Goal: Task Accomplishment & Management: Use online tool/utility

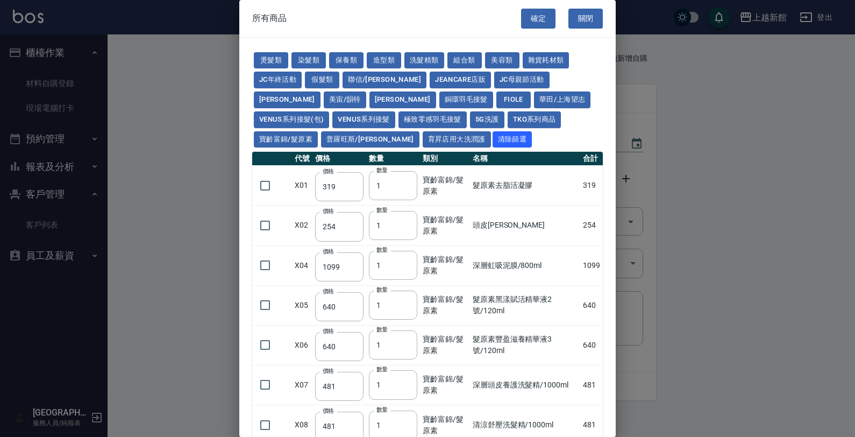
click at [124, 167] on div at bounding box center [427, 218] width 855 height 437
drag, startPoint x: 585, startPoint y: 25, endPoint x: 590, endPoint y: 18, distance: 8.5
click at [587, 19] on button "關閉" at bounding box center [586, 19] width 34 height 20
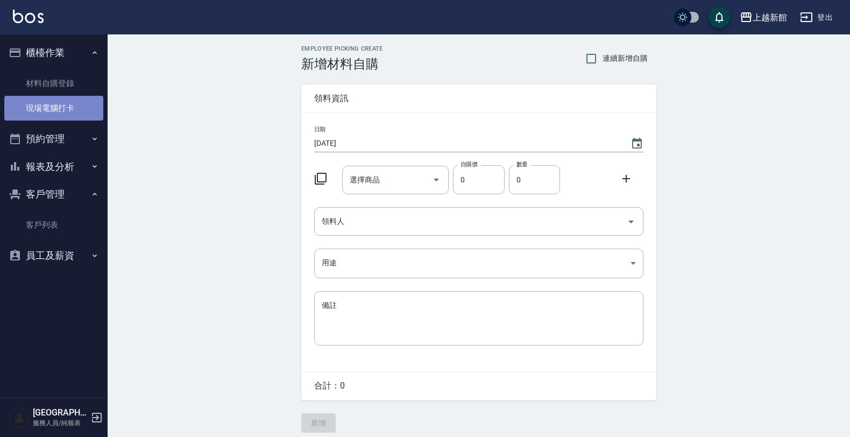
click at [42, 114] on link "現場電腦打卡" at bounding box center [53, 108] width 99 height 25
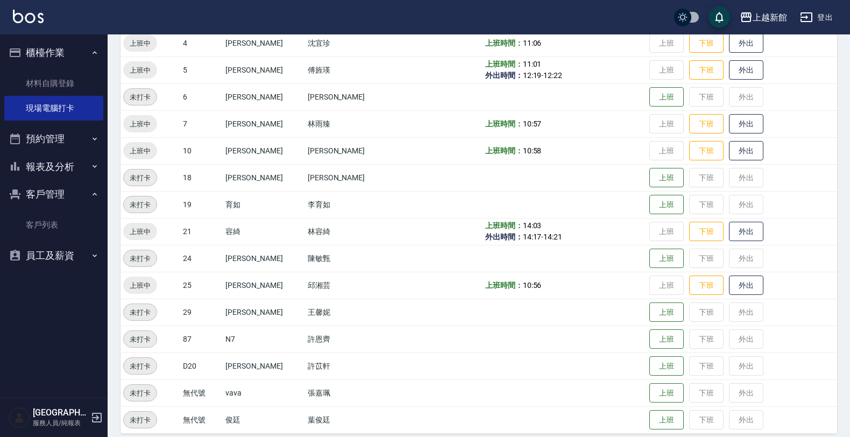
scroll to position [234, 0]
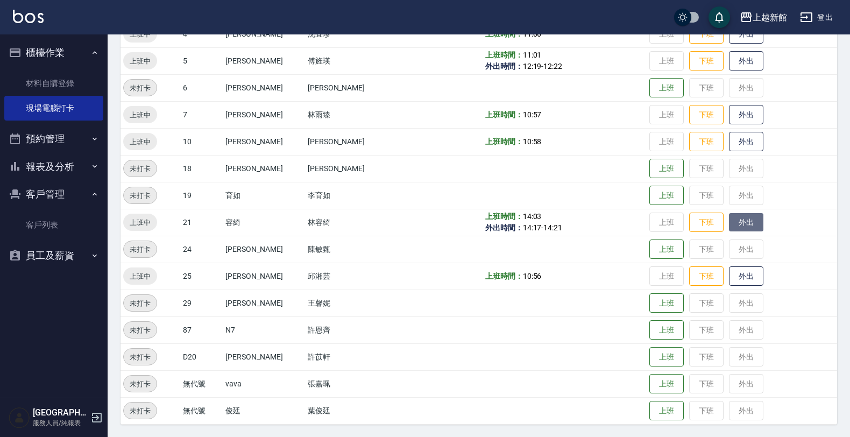
click at [729, 223] on button "外出" at bounding box center [746, 222] width 34 height 19
click at [736, 219] on button "歸來" at bounding box center [746, 222] width 34 height 19
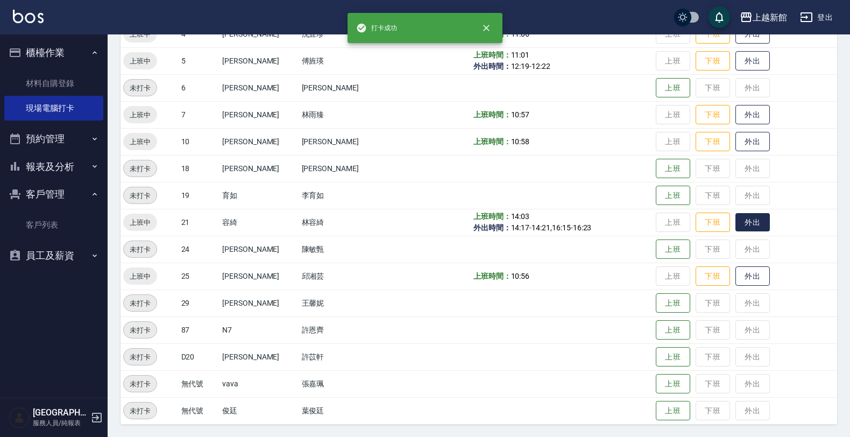
click at [735, 213] on button "外出" at bounding box center [752, 222] width 34 height 19
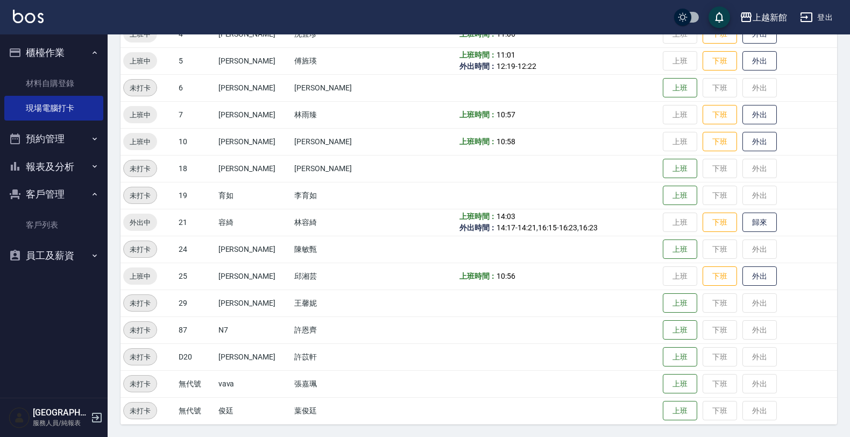
click at [60, 266] on button "員工及薪資" at bounding box center [53, 256] width 99 height 28
click at [68, 219] on link "客戶列表" at bounding box center [53, 224] width 99 height 25
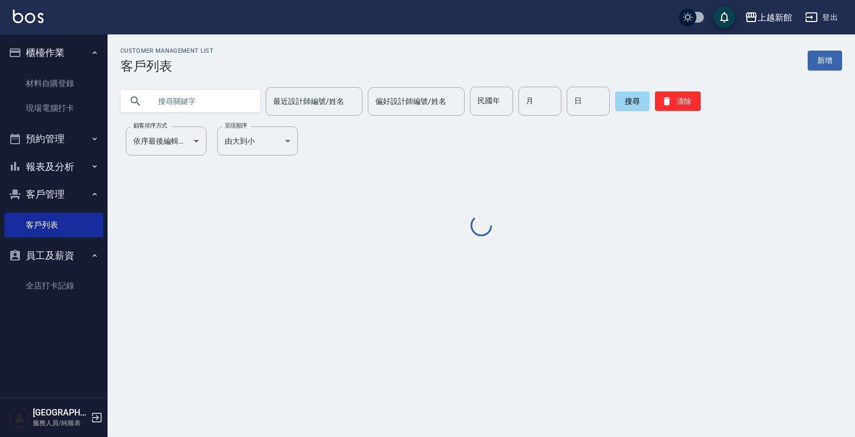
click at [187, 93] on input "text" at bounding box center [201, 101] width 101 height 29
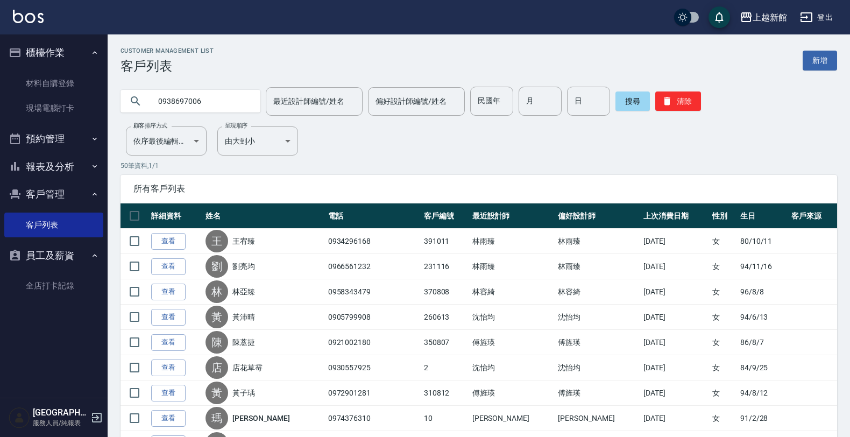
type input "0938697006"
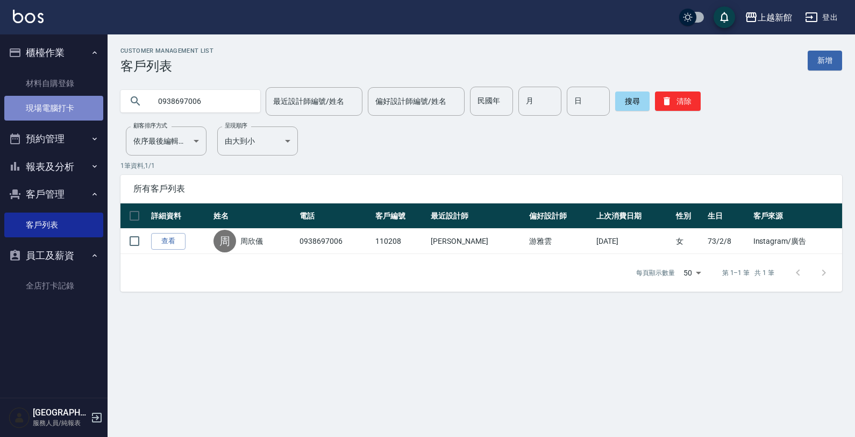
click at [54, 111] on link "現場電腦打卡" at bounding box center [53, 108] width 99 height 25
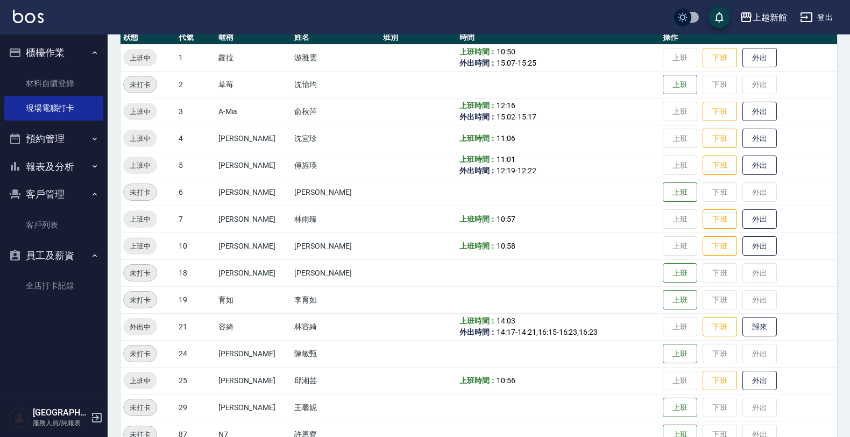
scroll to position [134, 0]
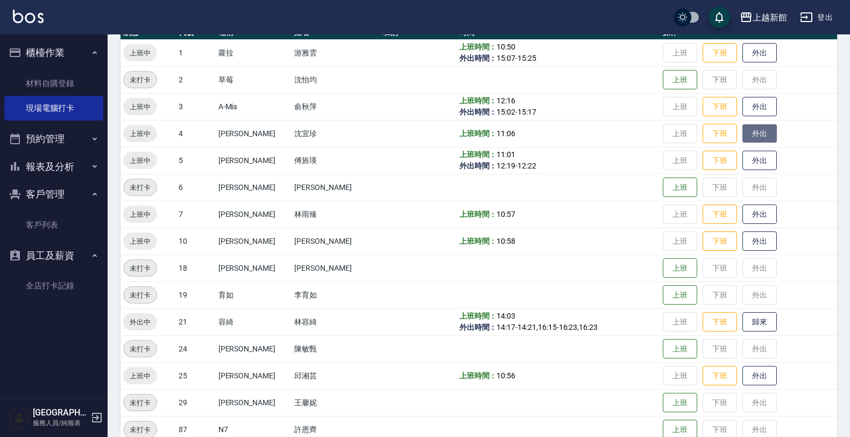
click at [748, 138] on button "外出" at bounding box center [759, 133] width 34 height 19
click at [709, 138] on button "下班" at bounding box center [720, 133] width 34 height 19
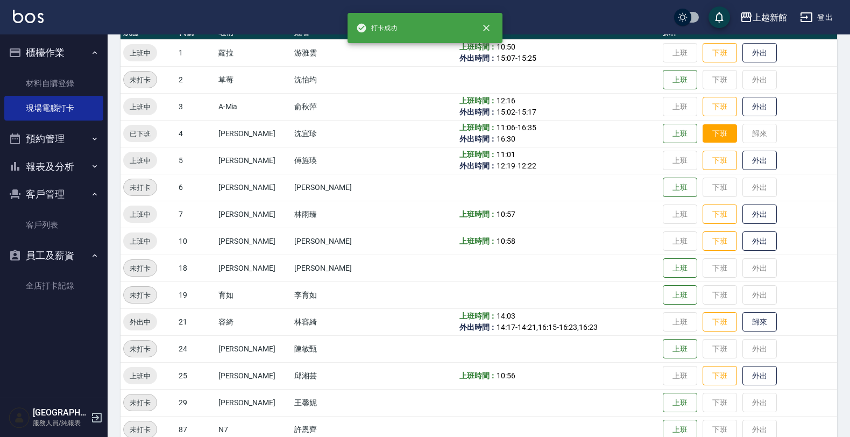
click at [709, 138] on td "上班 下班 歸來" at bounding box center [748, 133] width 177 height 27
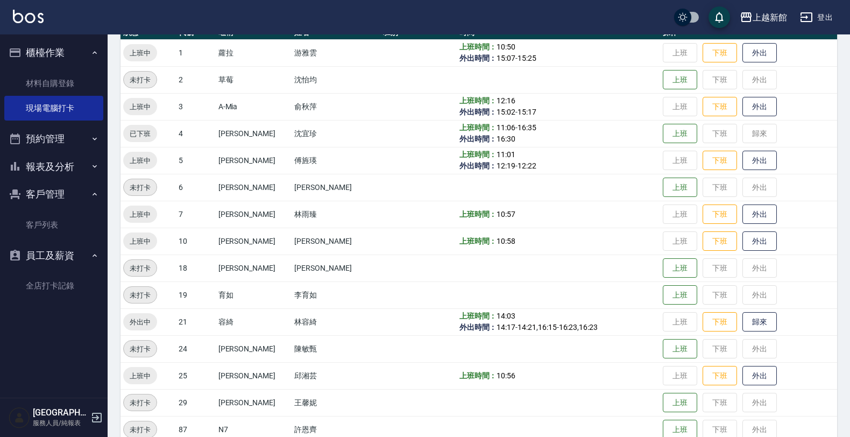
click at [708, 135] on td "上班 下班 歸來" at bounding box center [748, 133] width 177 height 27
click at [665, 140] on button "上班" at bounding box center [680, 133] width 34 height 19
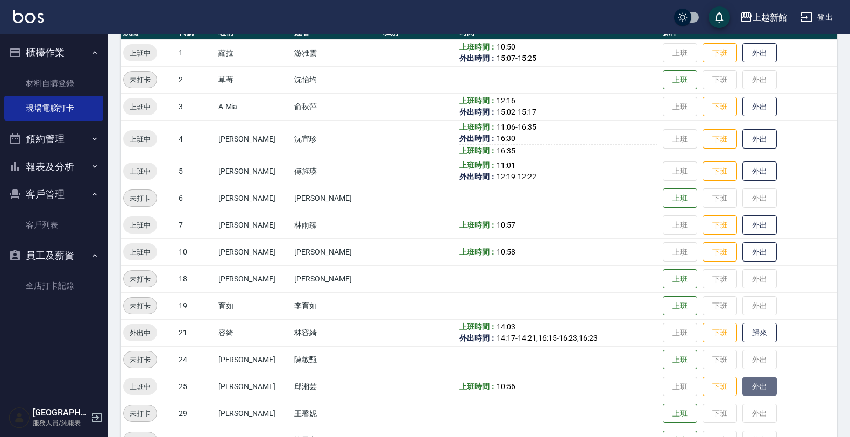
click at [742, 379] on button "外出" at bounding box center [759, 386] width 34 height 19
click at [742, 381] on button "歸來" at bounding box center [759, 386] width 34 height 19
click at [757, 337] on button "歸來" at bounding box center [759, 332] width 34 height 19
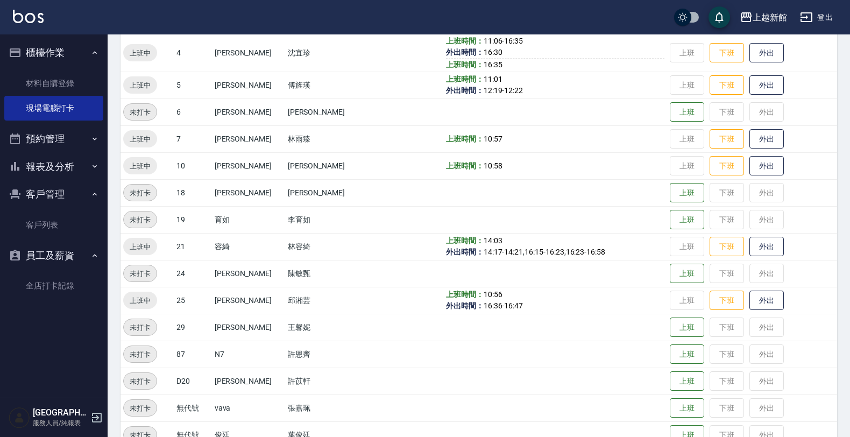
scroll to position [245, 0]
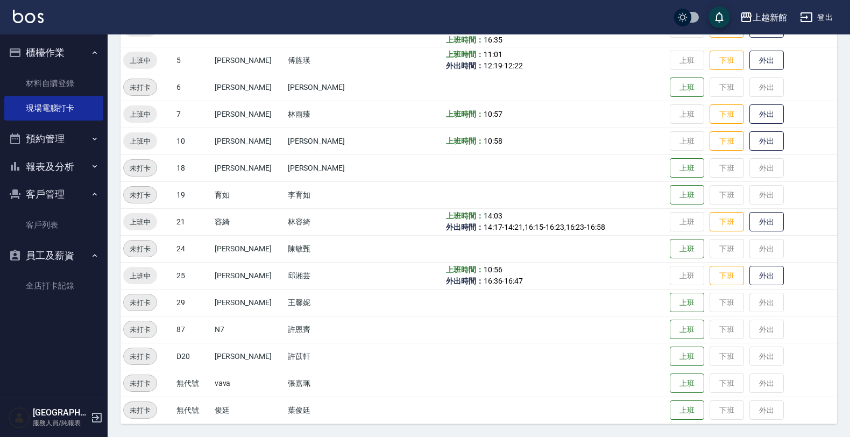
click at [93, 418] on icon "button" at bounding box center [96, 417] width 13 height 13
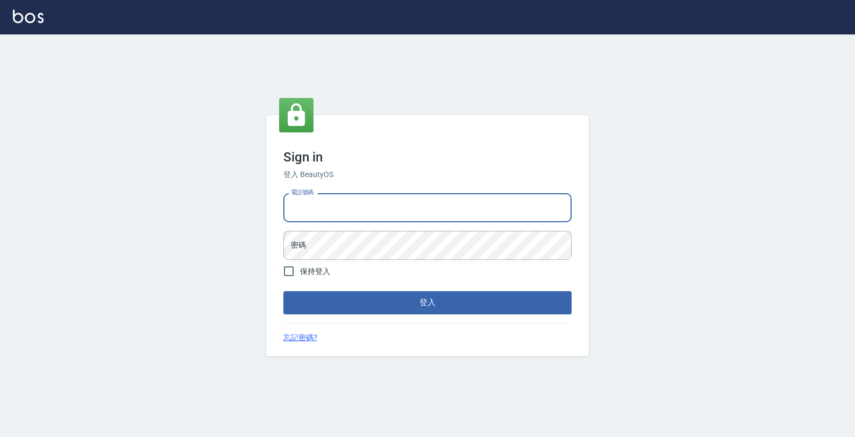
click at [377, 202] on input "電話號碼" at bounding box center [428, 207] width 288 height 29
type input "0974376310"
click at [284, 291] on button "登入" at bounding box center [428, 302] width 288 height 23
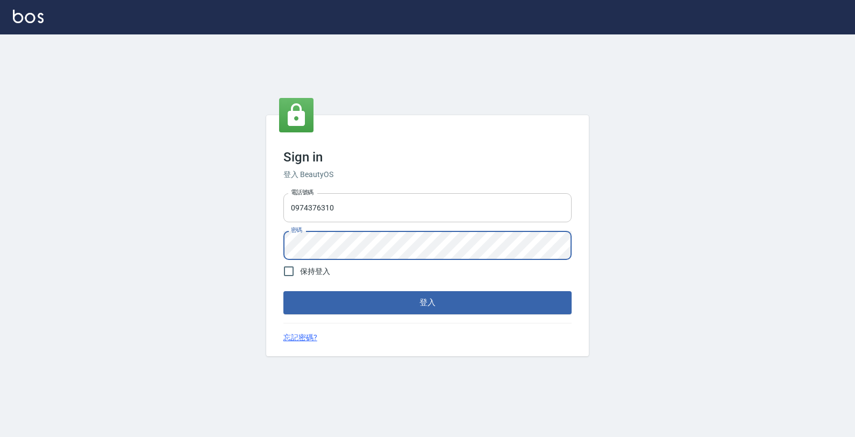
click at [284, 291] on button "登入" at bounding box center [428, 302] width 288 height 23
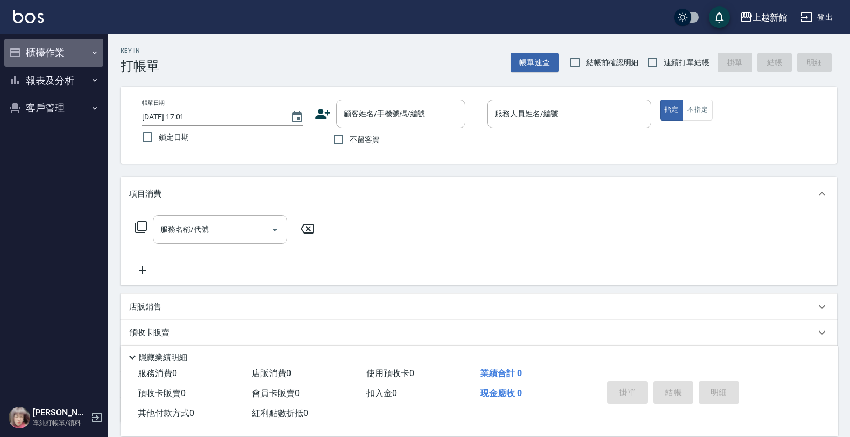
drag, startPoint x: 22, startPoint y: 50, endPoint x: 24, endPoint y: 61, distance: 11.1
click at [22, 55] on button "櫃檯作業" at bounding box center [53, 53] width 99 height 28
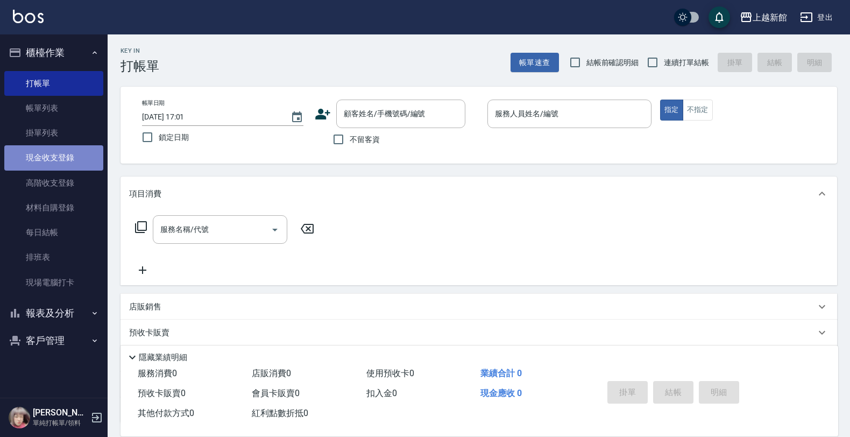
click at [54, 159] on link "現金收支登錄" at bounding box center [53, 157] width 99 height 25
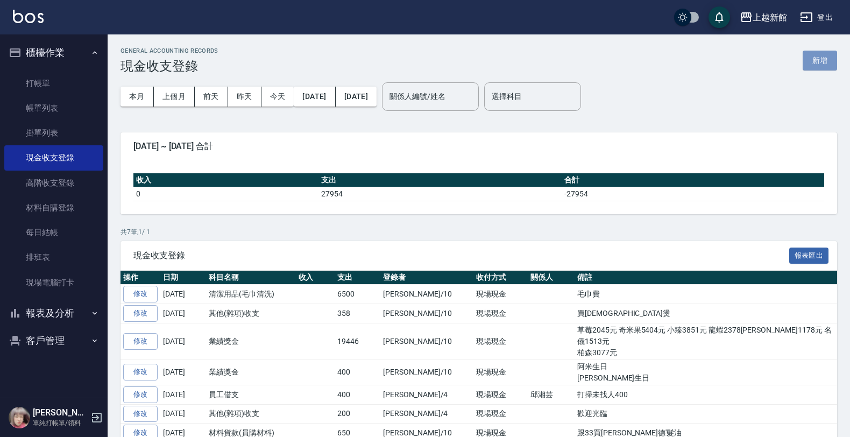
drag, startPoint x: 819, startPoint y: 61, endPoint x: 705, endPoint y: 122, distance: 129.5
click at [819, 62] on button "新增" at bounding box center [820, 61] width 34 height 20
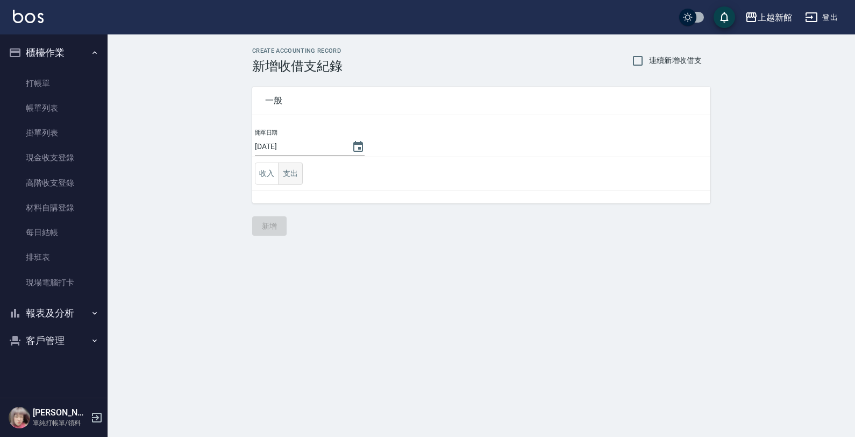
click at [284, 176] on button "支出" at bounding box center [291, 173] width 24 height 22
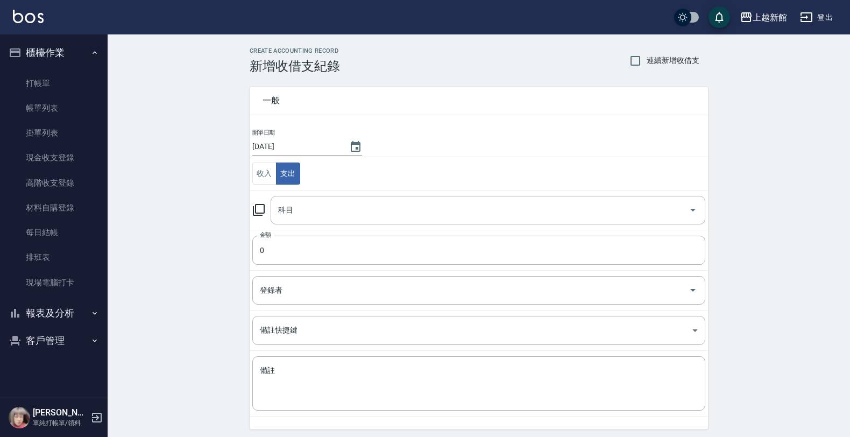
click at [261, 210] on icon at bounding box center [258, 209] width 13 height 13
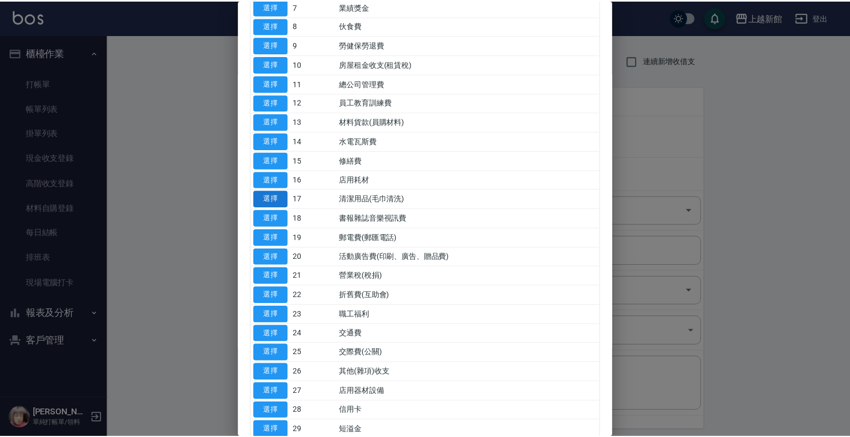
scroll to position [269, 0]
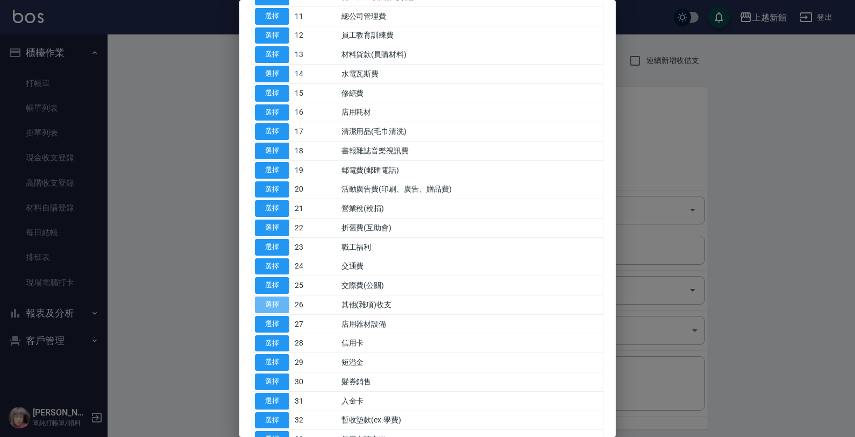
click at [284, 307] on button "選擇" at bounding box center [272, 304] width 34 height 17
type input "26 其他(雜項)收支"
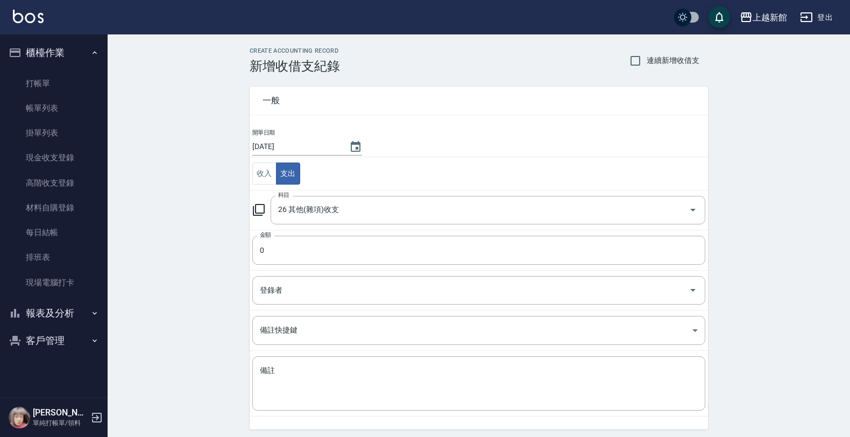
click at [247, 250] on div "一般 開單日期 2025/10/08 收入 支出 科目 26 其他(雜項)收支 科目 金額 0 金額 登錄者 登錄者 備註快捷鍵 ​ 備註快捷鍵 備註 x 備註" at bounding box center [472, 252] width 471 height 356
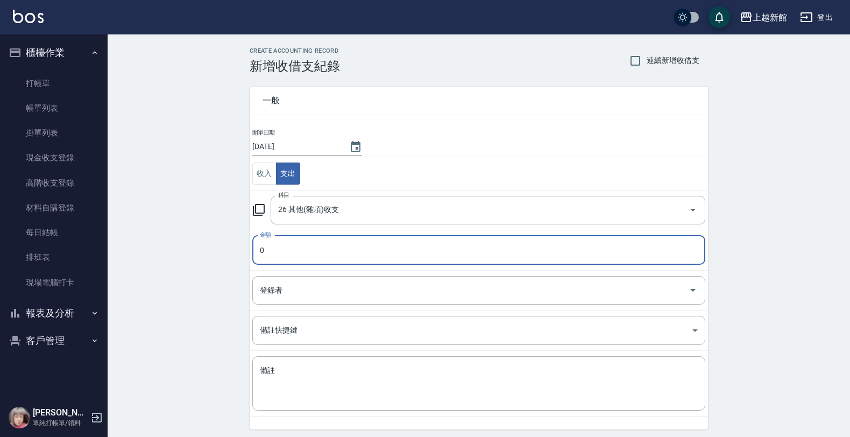
click at [270, 251] on input "0" at bounding box center [478, 250] width 453 height 29
type input "30"
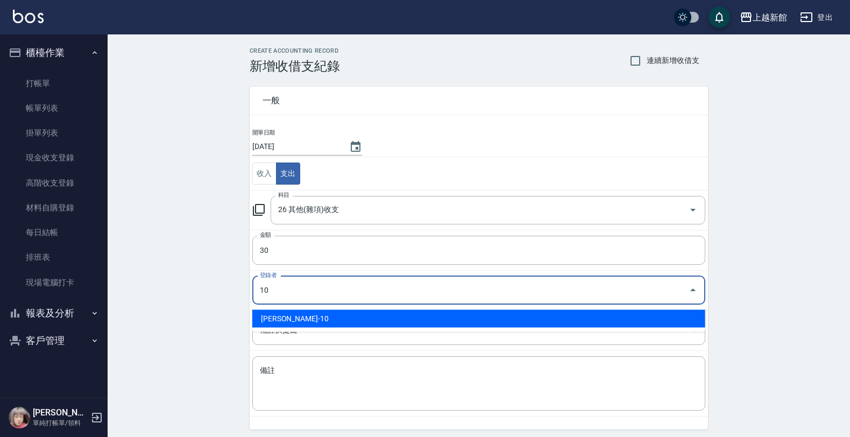
type input "劉名儀-10"
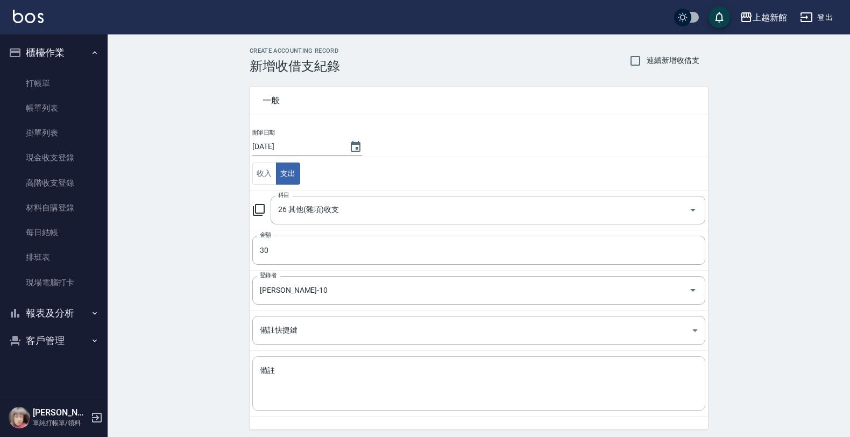
click at [327, 405] on div "x 備註" at bounding box center [478, 383] width 453 height 54
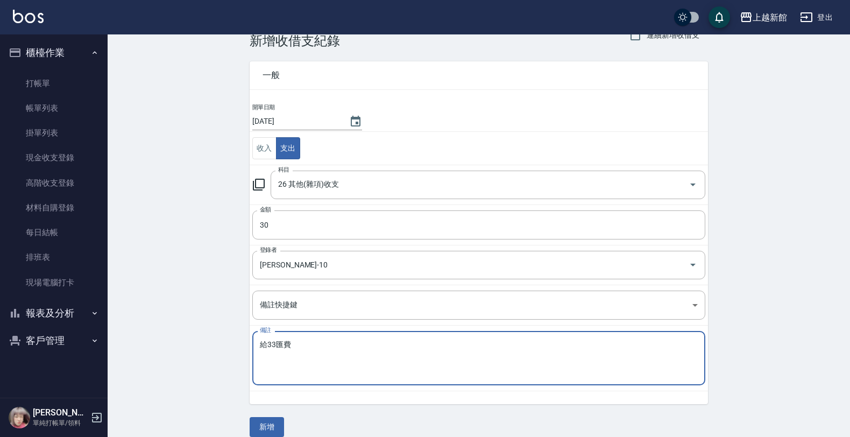
scroll to position [39, 0]
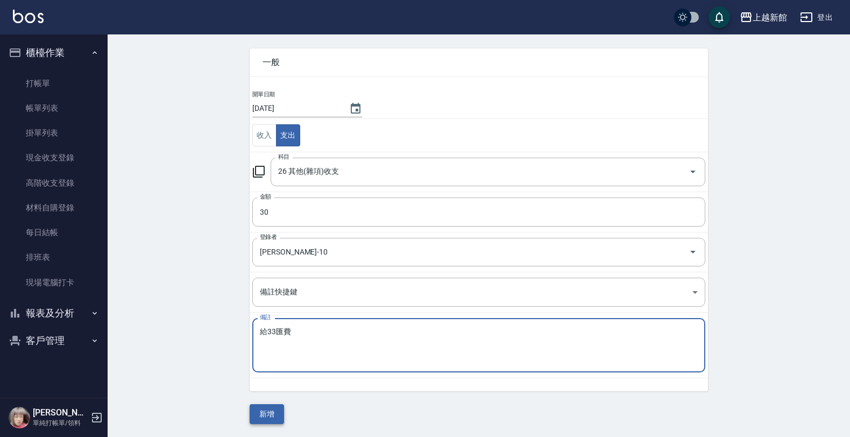
type textarea "給33匯費"
click at [279, 408] on button "新增" at bounding box center [267, 414] width 34 height 20
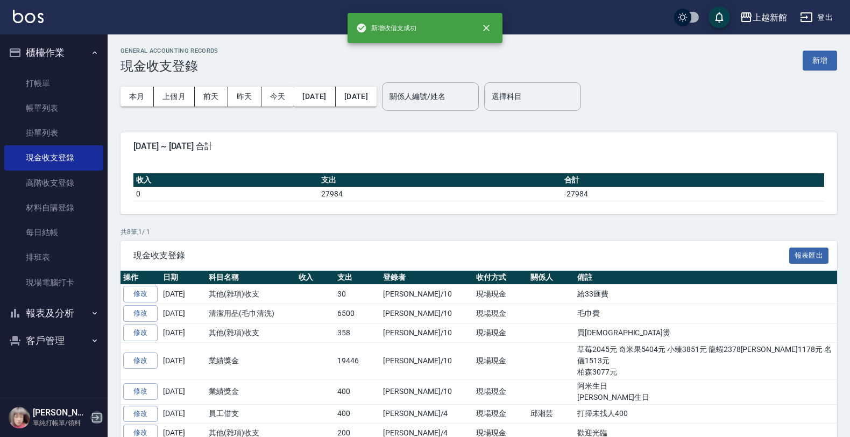
click at [96, 420] on icon "button" at bounding box center [96, 417] width 13 height 13
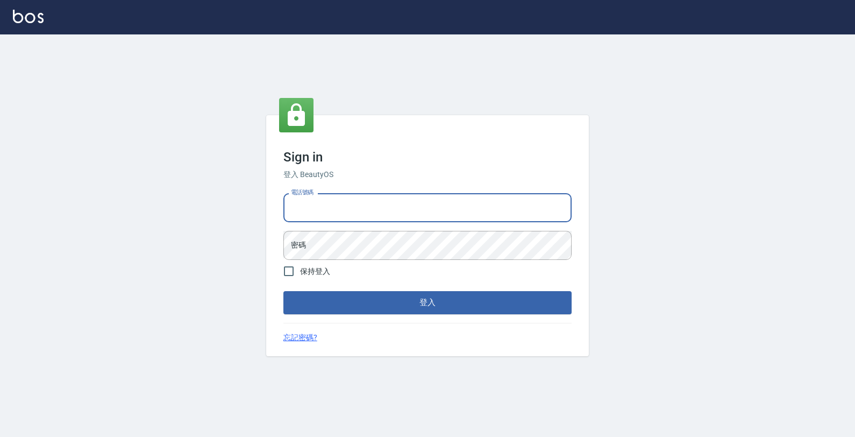
click at [515, 202] on input "電話號碼" at bounding box center [428, 207] width 288 height 29
type input "4265909"
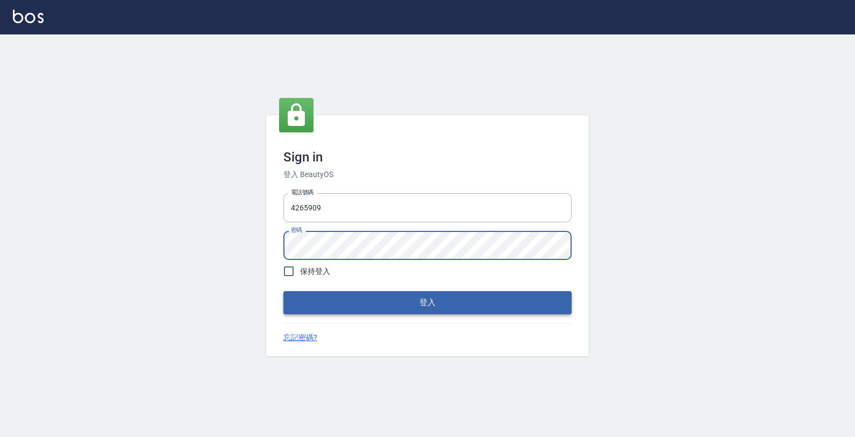
click at [412, 303] on button "登入" at bounding box center [428, 302] width 288 height 23
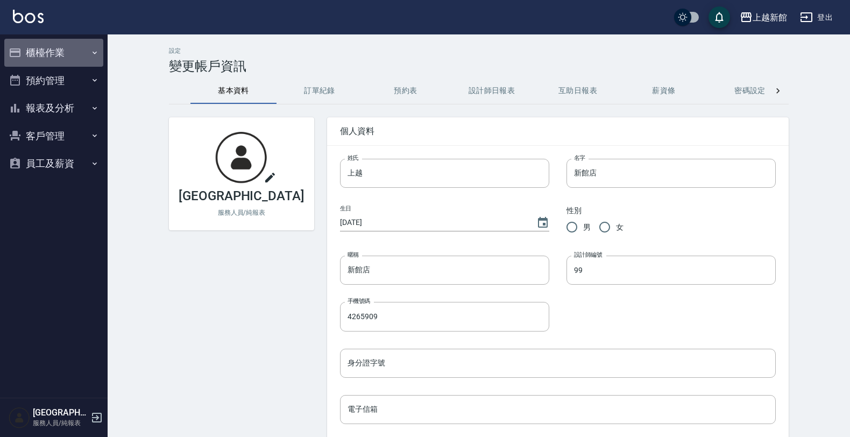
click at [61, 53] on button "櫃檯作業" at bounding box center [53, 53] width 99 height 28
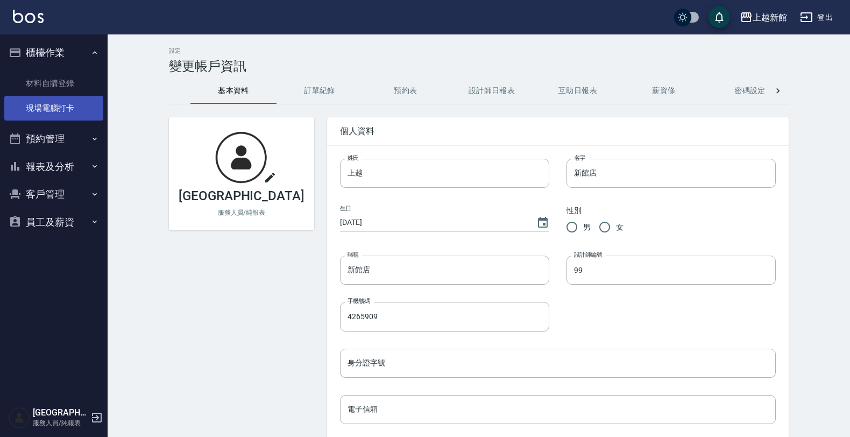
click at [47, 108] on link "現場電腦打卡" at bounding box center [53, 108] width 99 height 25
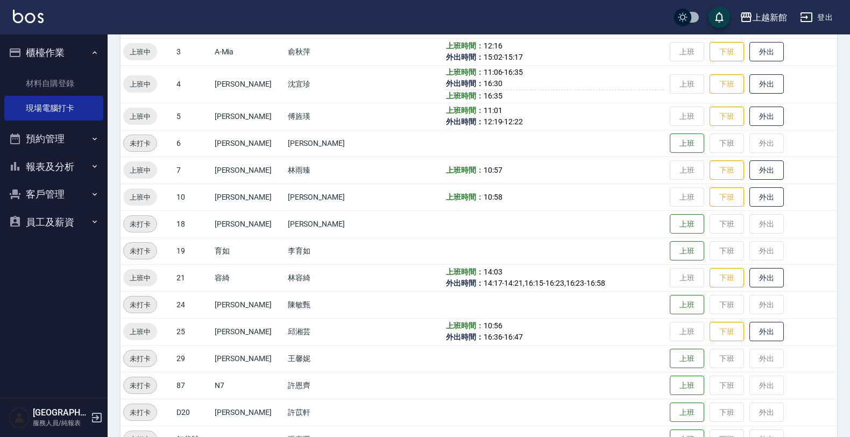
scroll to position [202, 0]
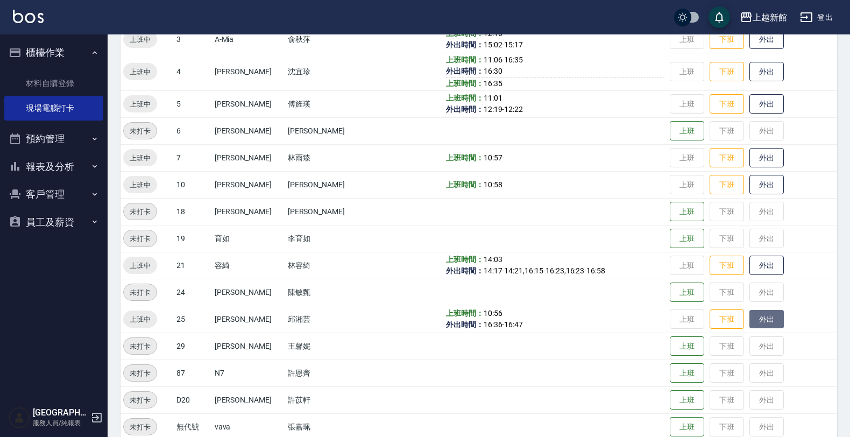
click at [759, 310] on button "外出" at bounding box center [766, 319] width 34 height 19
click at [767, 318] on button "歸來" at bounding box center [766, 319] width 34 height 19
